Goal: Information Seeking & Learning: Learn about a topic

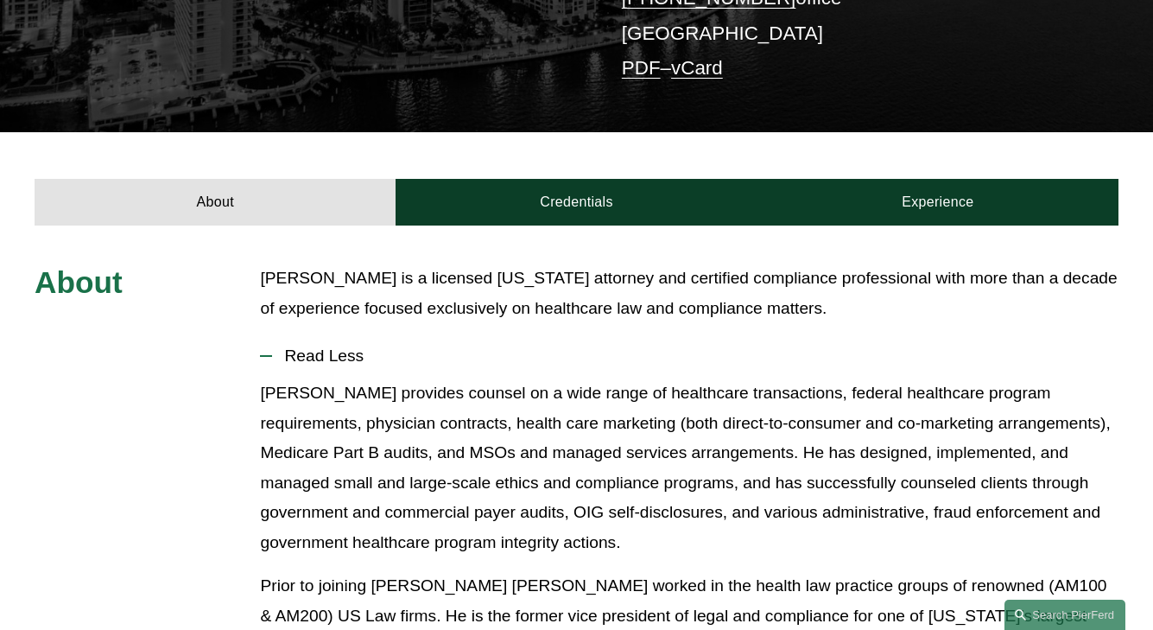
scroll to position [450, 0]
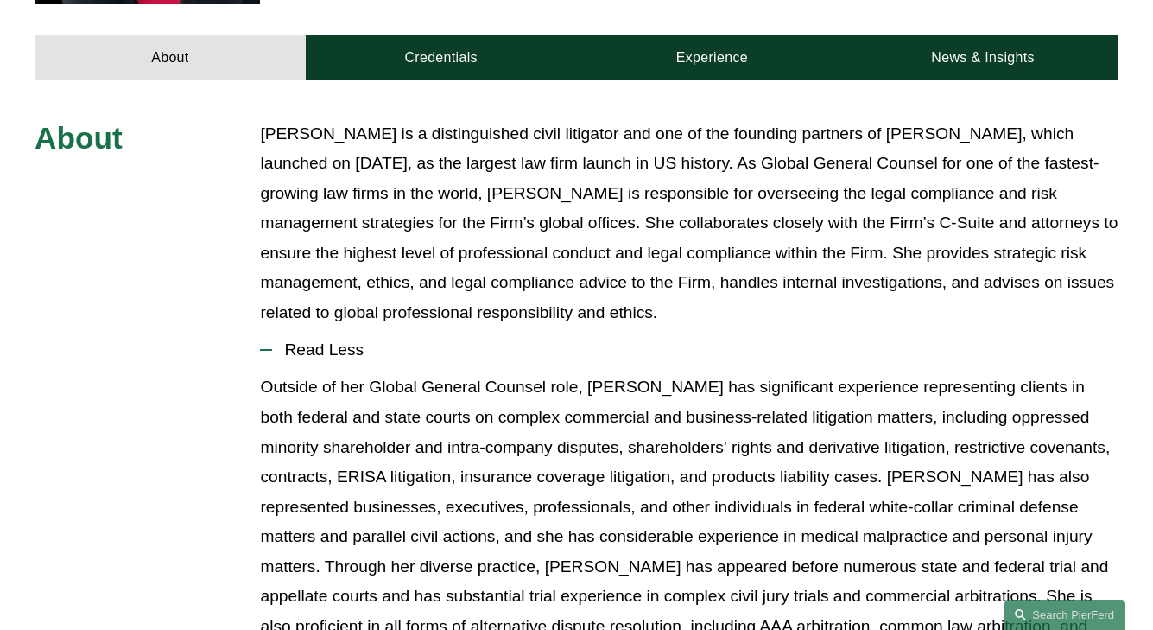
scroll to position [744, 0]
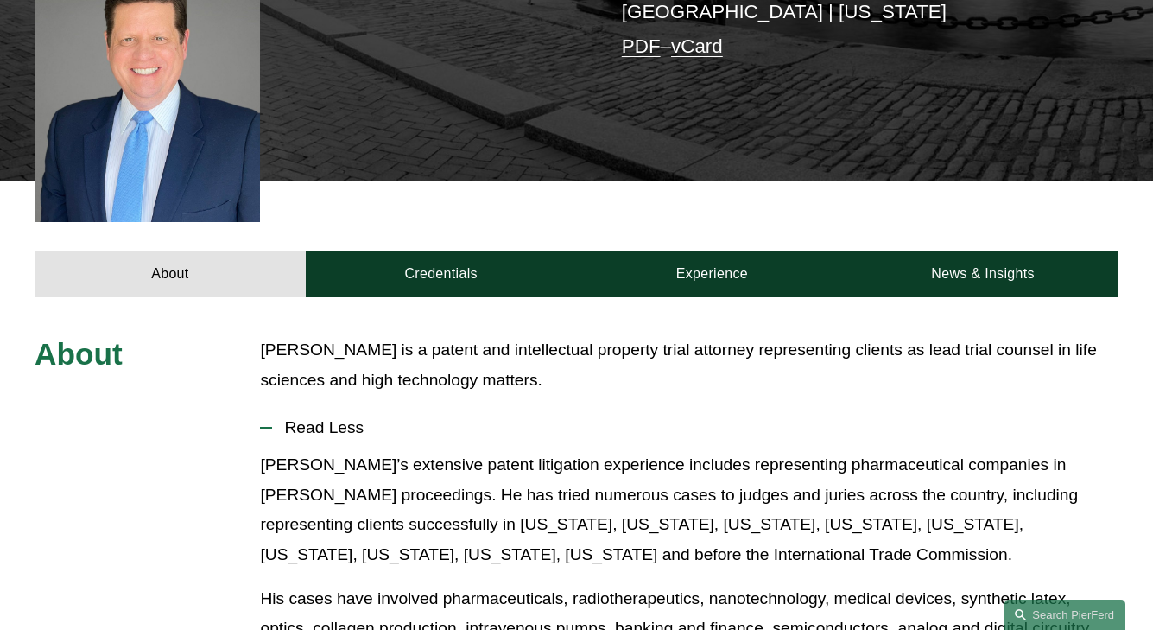
scroll to position [578, 0]
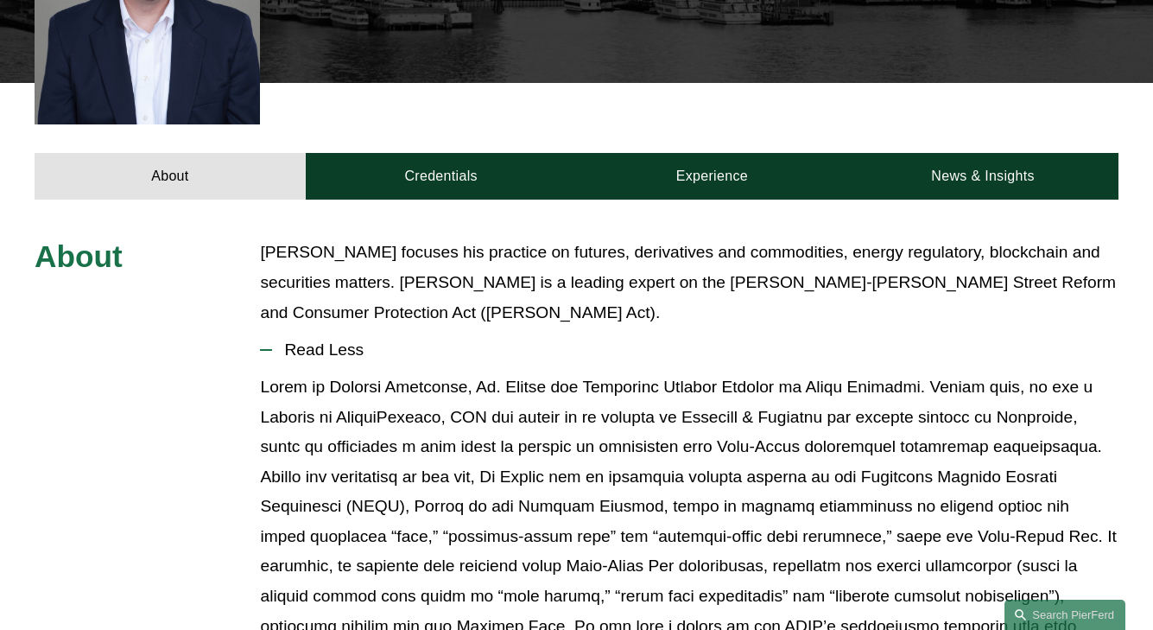
scroll to position [597, 0]
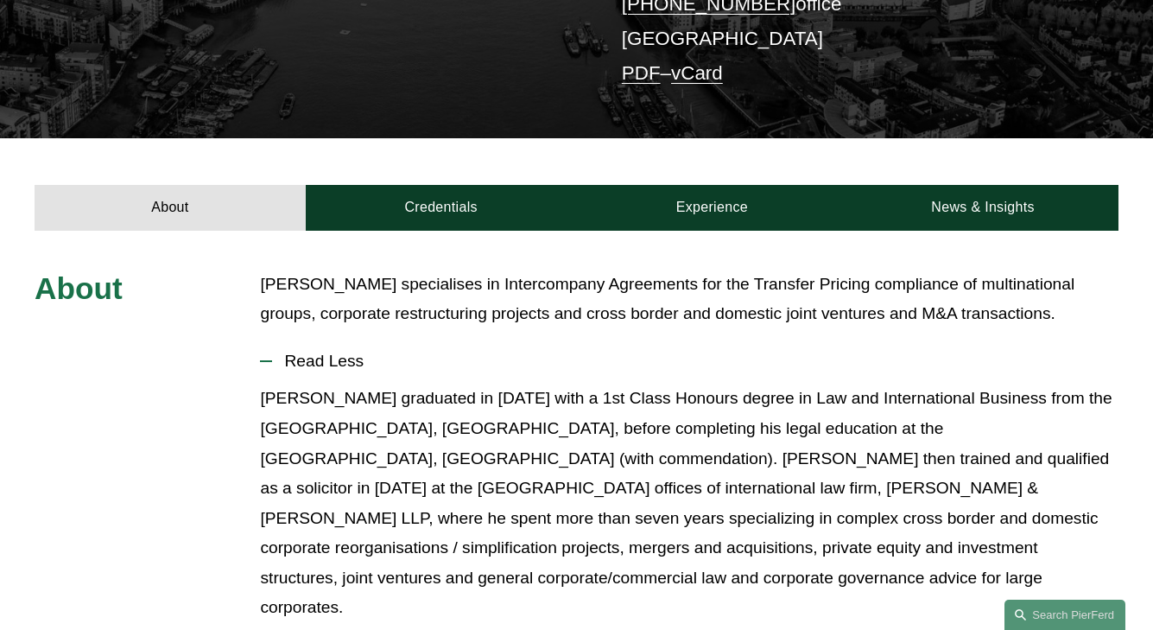
scroll to position [484, 0]
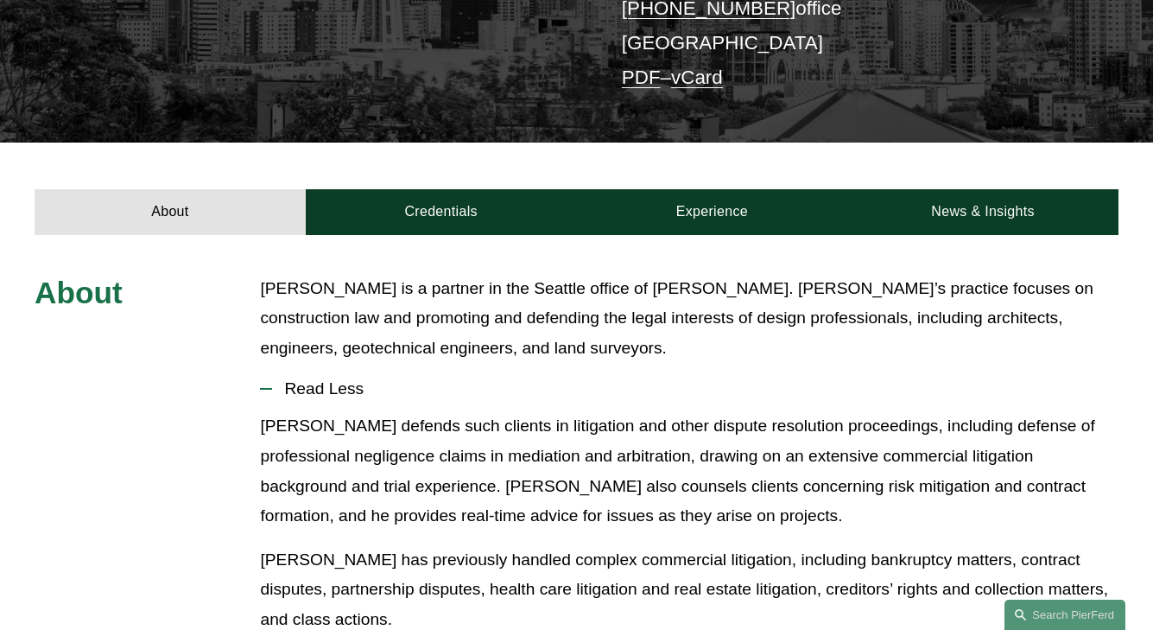
scroll to position [507, 0]
